Goal: Information Seeking & Learning: Learn about a topic

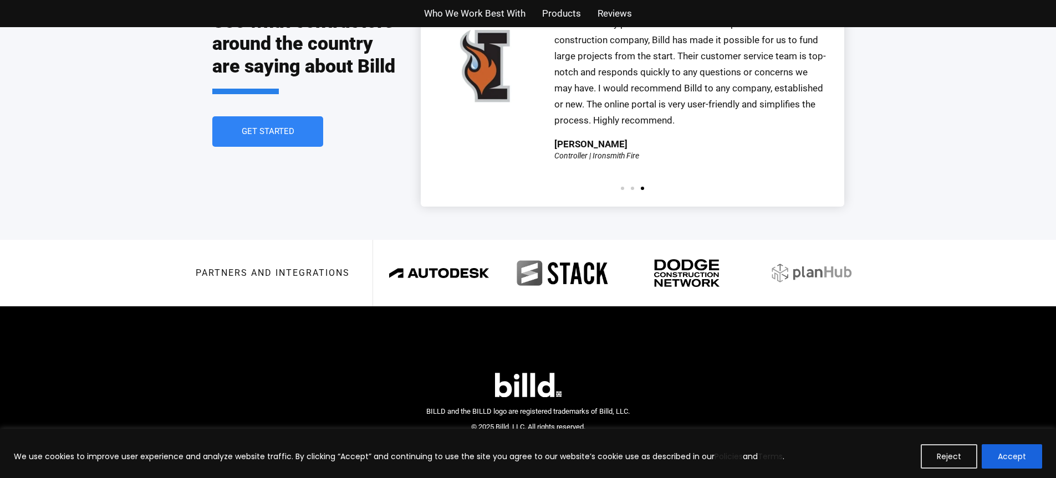
scroll to position [2545, 0]
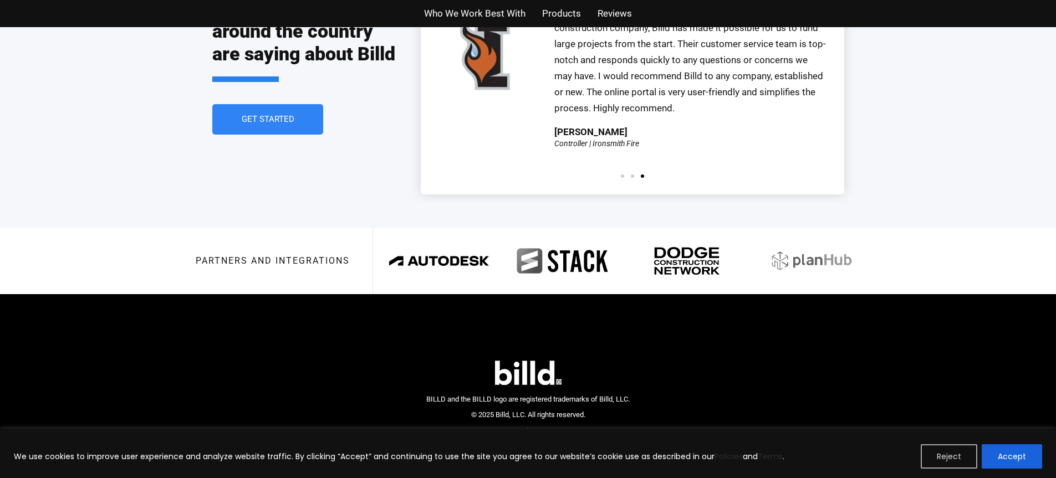
click at [954, 462] on button "Reject" at bounding box center [948, 456] width 57 height 24
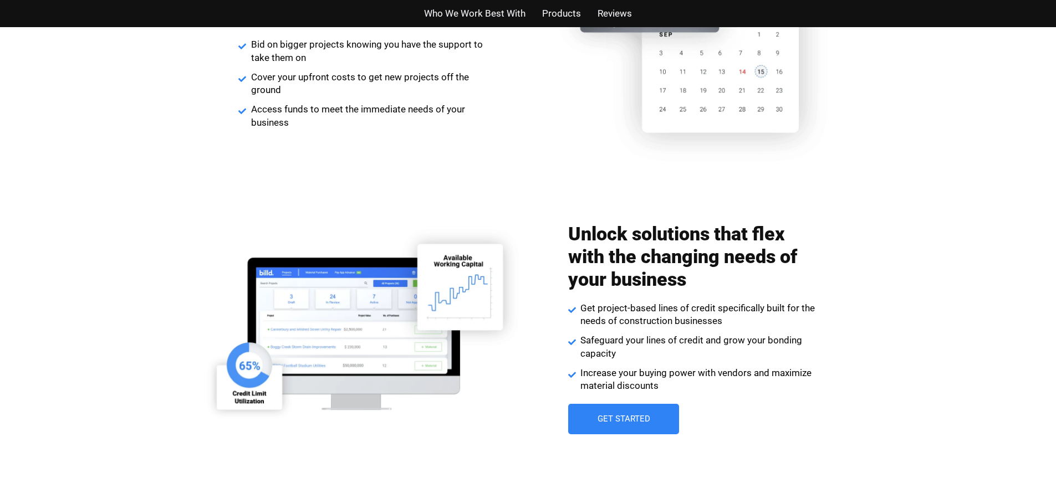
scroll to position [1381, 0]
click at [478, 13] on span "Who We Work Best With" at bounding box center [474, 14] width 101 height 16
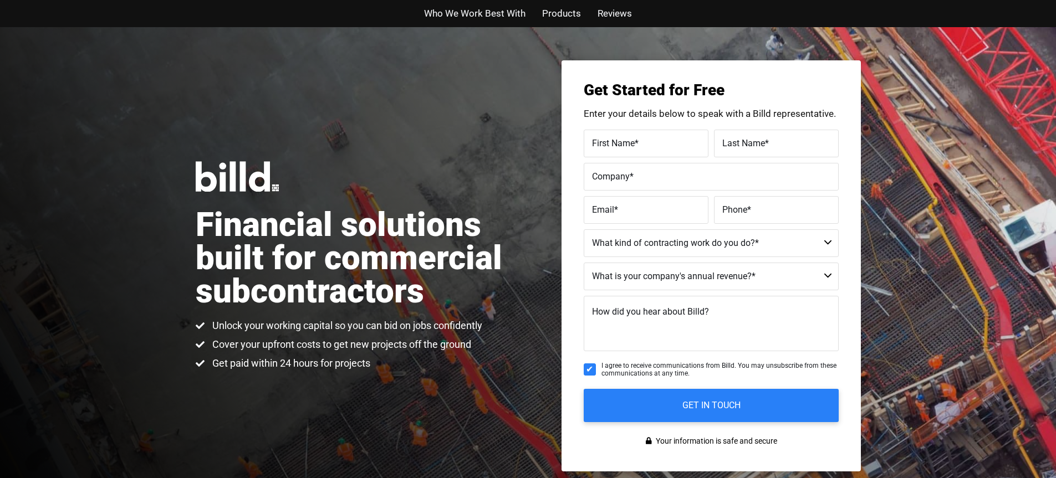
click at [567, 15] on span "Products" at bounding box center [561, 14] width 39 height 16
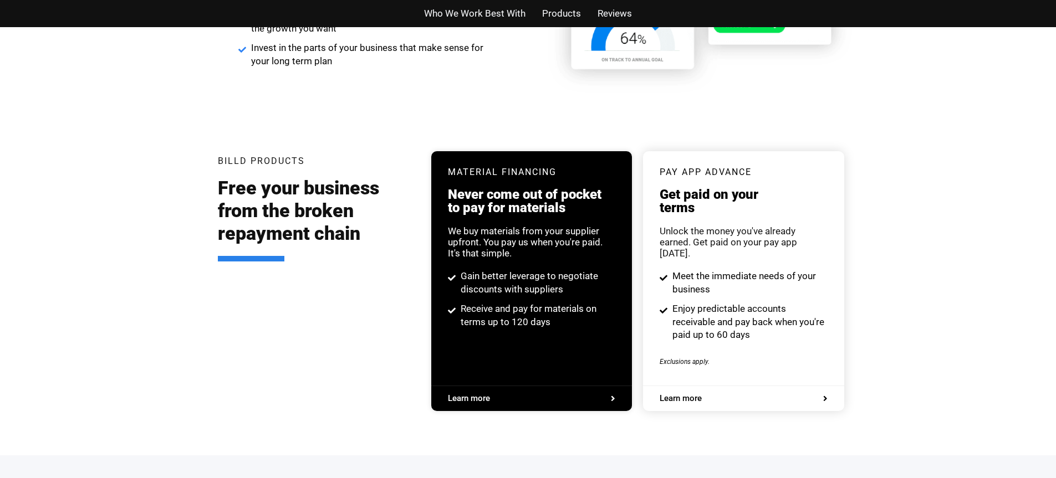
scroll to position [2112, 0]
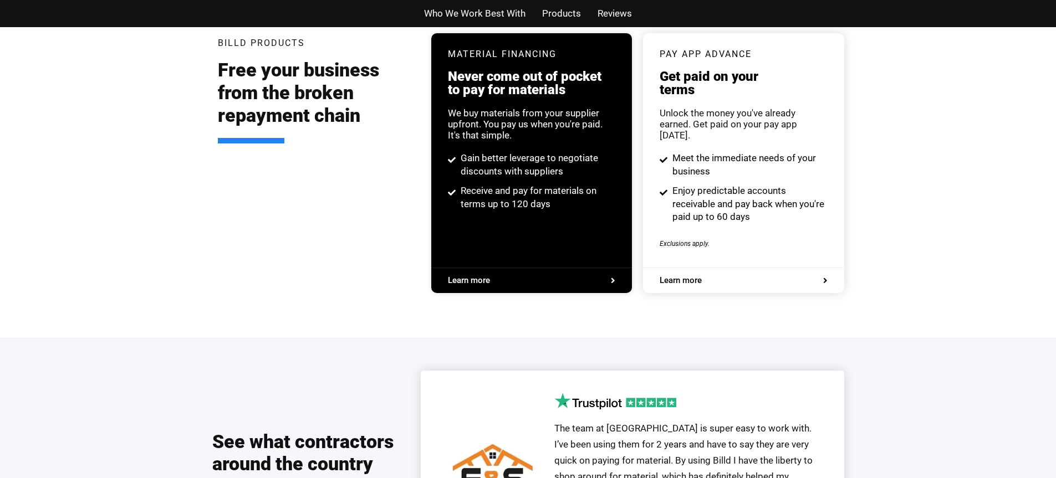
click at [609, 12] on span "Reviews" at bounding box center [614, 14] width 34 height 16
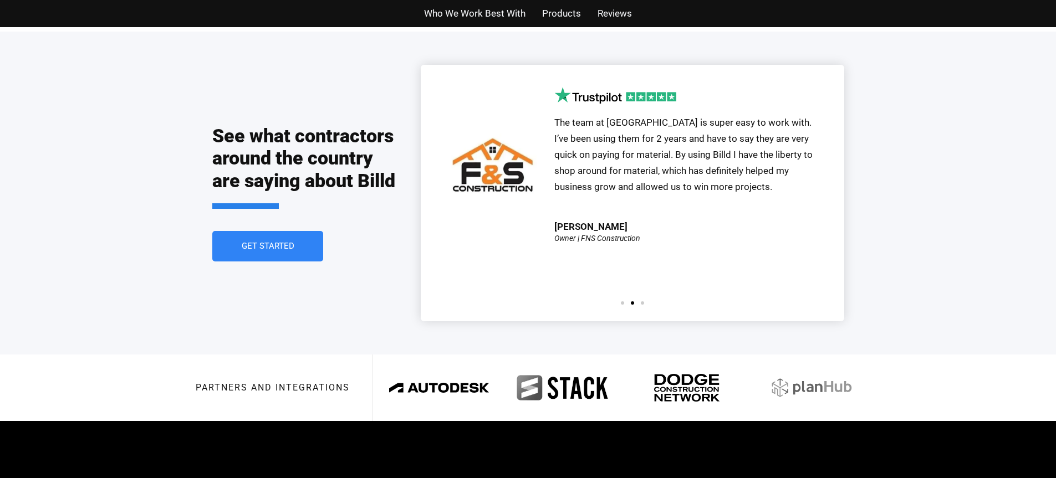
scroll to position [2438, 0]
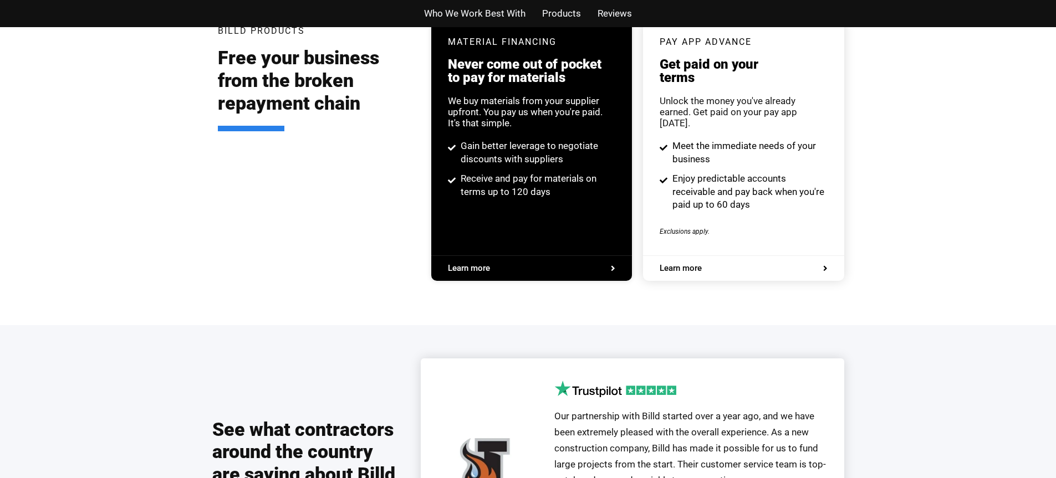
scroll to position [2112, 0]
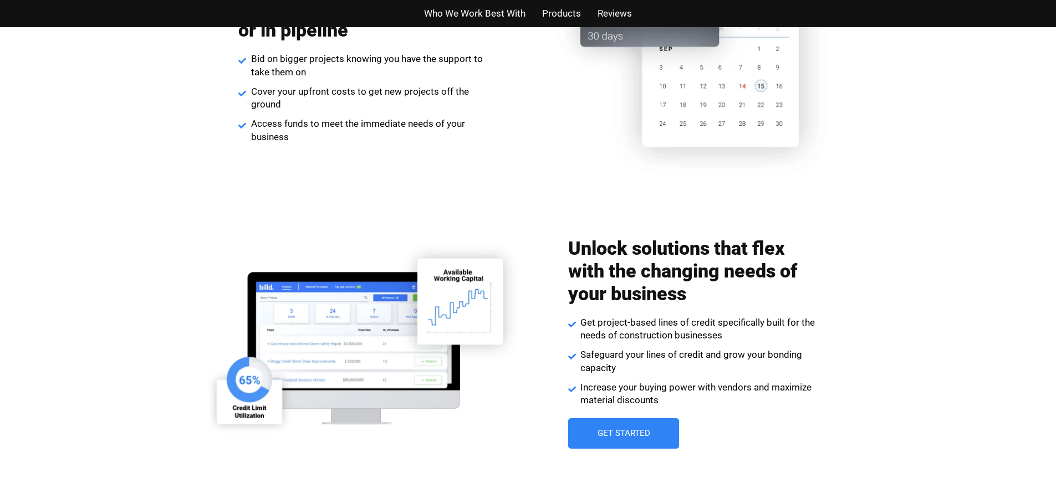
scroll to position [1381, 0]
